Goal: Information Seeking & Learning: Learn about a topic

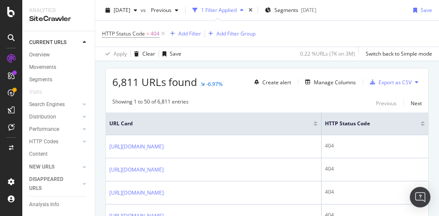
scroll to position [171, 0]
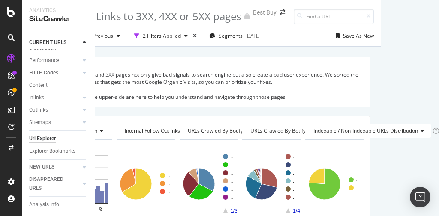
scroll to position [80, 0]
click at [45, 148] on div "Explorer Bookmarks" at bounding box center [52, 149] width 46 height 9
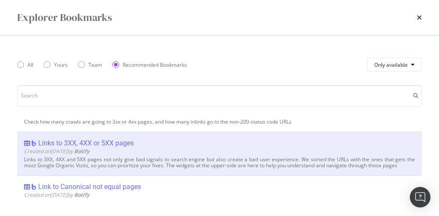
scroll to position [103, 0]
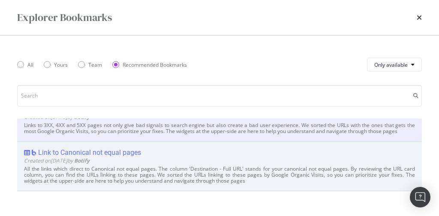
click at [125, 150] on div "Link to Canonical not equal pages" at bounding box center [89, 153] width 103 height 9
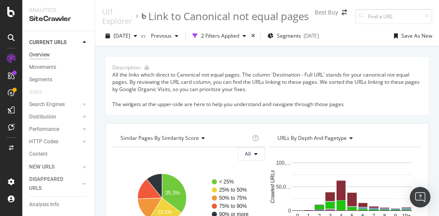
click at [46, 57] on div "Overview" at bounding box center [39, 55] width 21 height 9
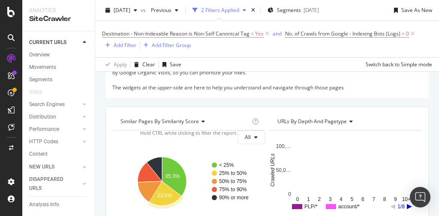
scroll to position [34, 0]
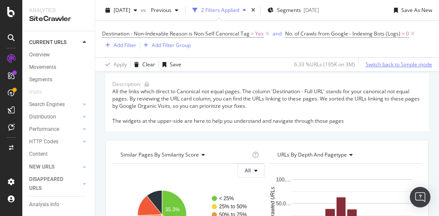
click at [375, 66] on div "Switch back to Simple mode" at bounding box center [399, 64] width 66 height 7
click at [375, 65] on div "Switch to Advanced Mode" at bounding box center [401, 64] width 61 height 7
click at [375, 65] on div "Switch back to Simple mode" at bounding box center [399, 64] width 66 height 7
click at [375, 65] on div "Switch to Advanced Mode" at bounding box center [401, 64] width 61 height 7
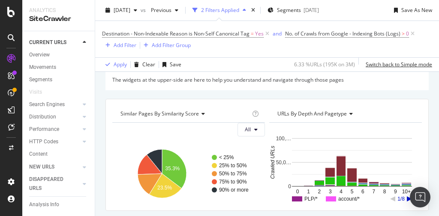
scroll to position [137, 0]
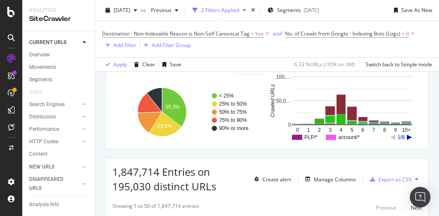
click at [297, 138] on rect "A chart." at bounding box center [297, 137] width 10 height 5
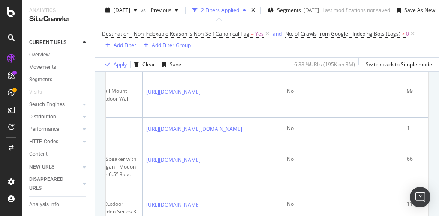
scroll to position [676, 0]
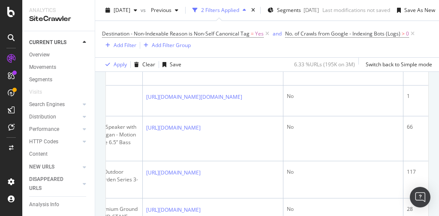
click at [251, 32] on icon at bounding box center [248, 29] width 5 height 5
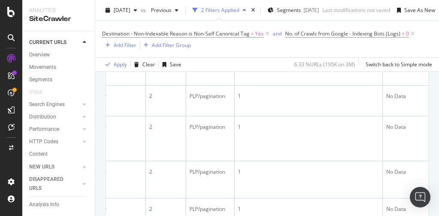
scroll to position [0, 0]
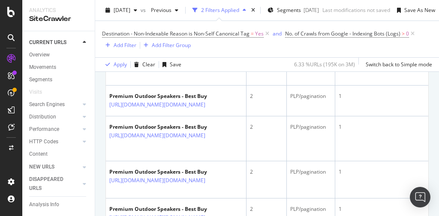
click at [214, 39] on icon at bounding box center [211, 36] width 5 height 5
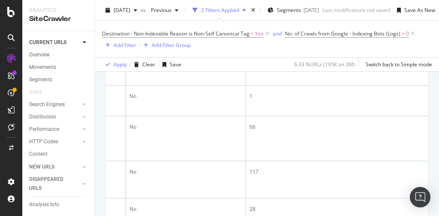
scroll to position [0, 984]
click at [93, 32] on icon at bounding box center [90, 29] width 5 height 5
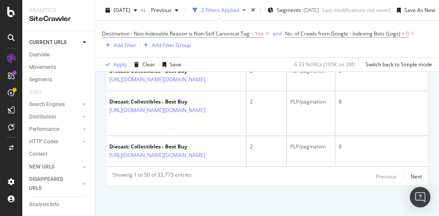
scroll to position [2606, 0]
click at [411, 173] on div "Next" at bounding box center [416, 176] width 11 height 7
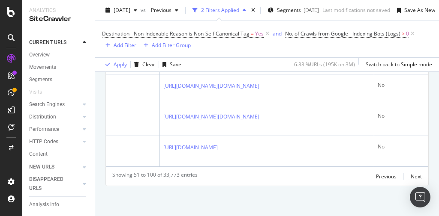
scroll to position [0, 824]
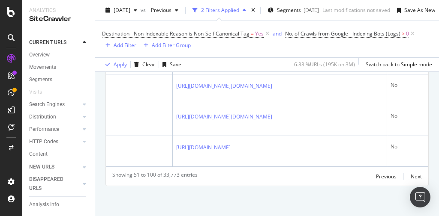
click at [281, 27] on icon at bounding box center [278, 24] width 5 height 5
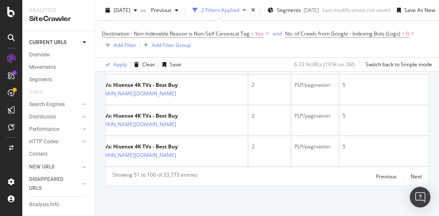
scroll to position [0, 0]
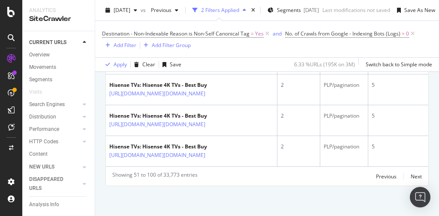
click at [214, 35] on icon at bounding box center [211, 32] width 5 height 5
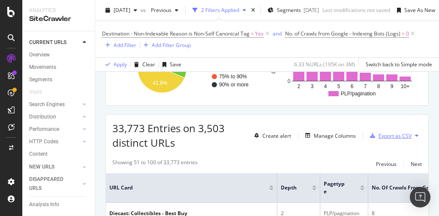
scroll to position [206, 0]
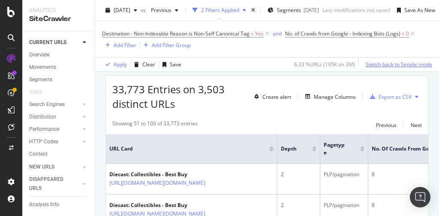
click at [368, 67] on div "Switch back to Simple mode" at bounding box center [399, 64] width 66 height 7
click at [371, 66] on div "Switch to Advanced Mode" at bounding box center [401, 64] width 61 height 7
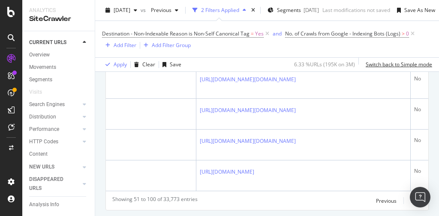
scroll to position [0, 777]
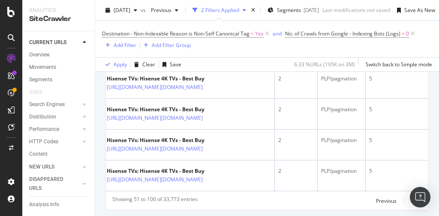
scroll to position [0, 0]
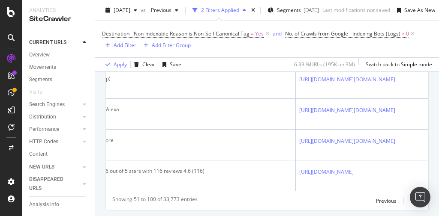
scroll to position [0, 689]
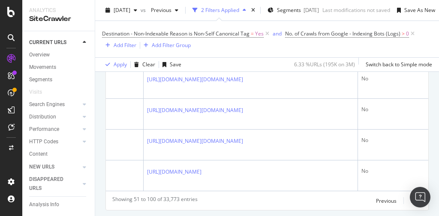
scroll to position [0, 840]
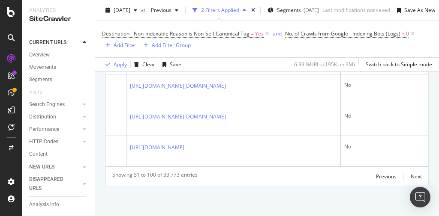
scroll to position [2265, 0]
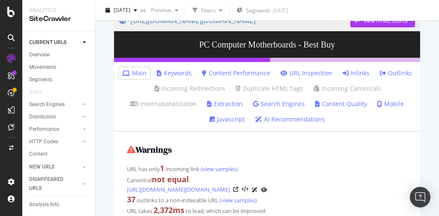
scroll to position [34, 0]
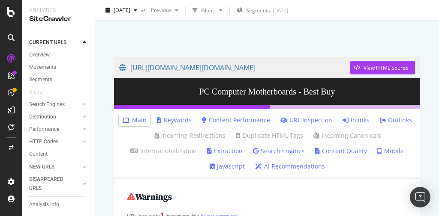
click at [361, 120] on link "Inlinks" at bounding box center [355, 120] width 27 height 9
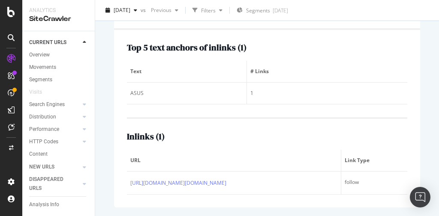
scroll to position [196, 0]
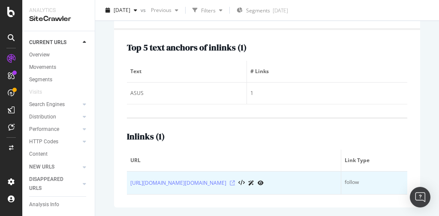
click at [235, 181] on icon at bounding box center [232, 183] width 5 height 5
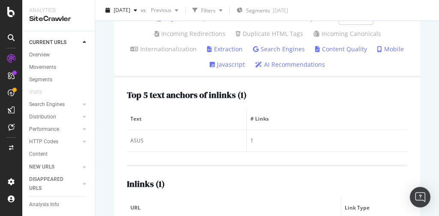
scroll to position [25, 0]
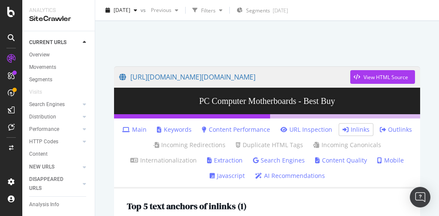
click at [136, 128] on link "Main" at bounding box center [134, 130] width 24 height 9
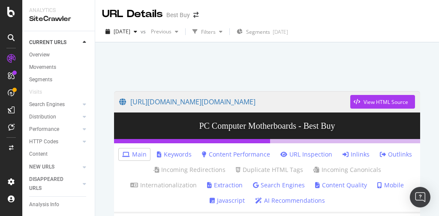
click at [278, 187] on link "Search Engines" at bounding box center [279, 185] width 52 height 9
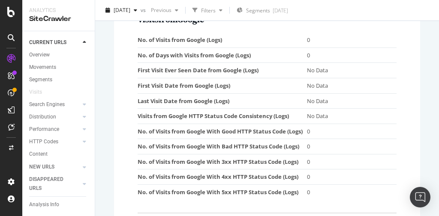
scroll to position [69, 0]
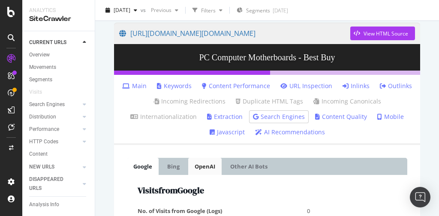
click at [202, 163] on link "OpenAI" at bounding box center [204, 166] width 33 height 17
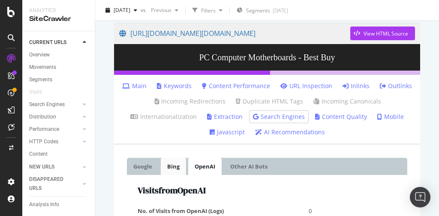
click at [177, 166] on link "Bing" at bounding box center [173, 166] width 25 height 17
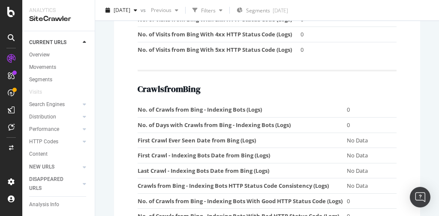
scroll to position [0, 0]
